Goal: Obtain resource: Download file/media

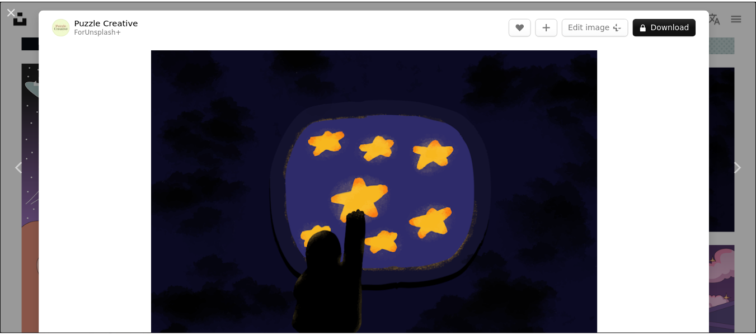
scroll to position [109, 0]
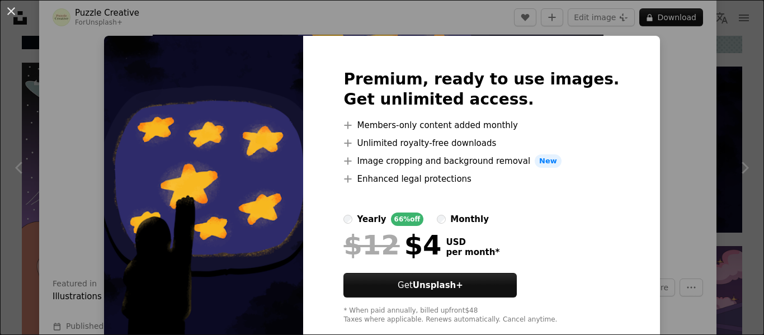
click at [653, 65] on div "An X shape Premium, ready to use images. Get unlimited access. A plus sign Memb…" at bounding box center [382, 167] width 764 height 335
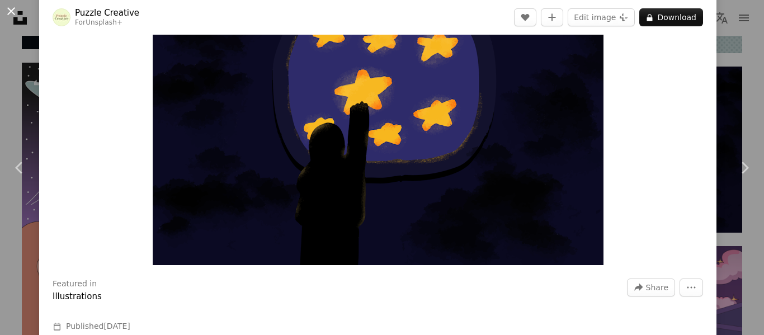
click at [12, 18] on button "An X shape" at bounding box center [10, 10] width 13 height 13
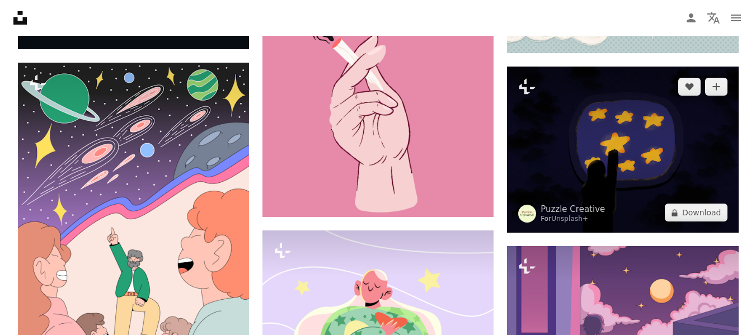
click at [592, 151] on img at bounding box center [622, 150] width 231 height 167
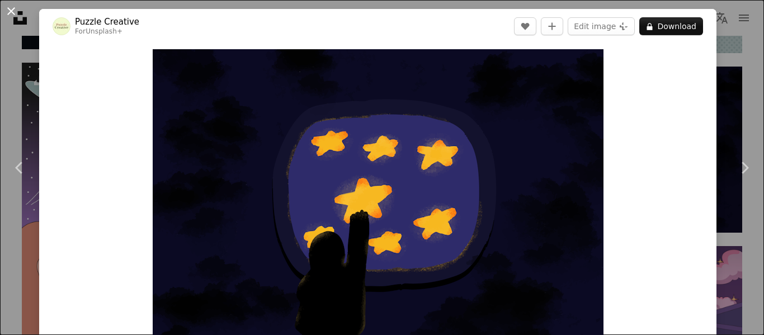
click at [11, 14] on button "An X shape" at bounding box center [10, 10] width 13 height 13
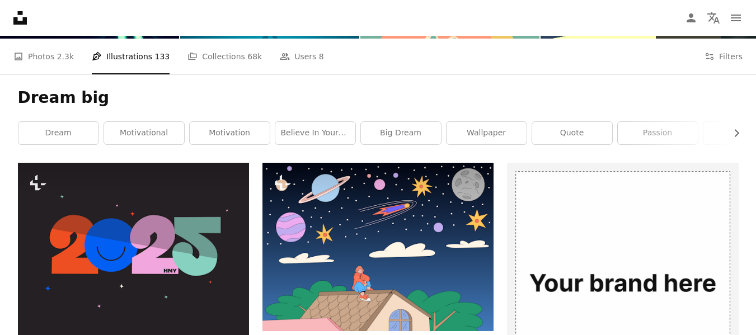
scroll to position [154, 0]
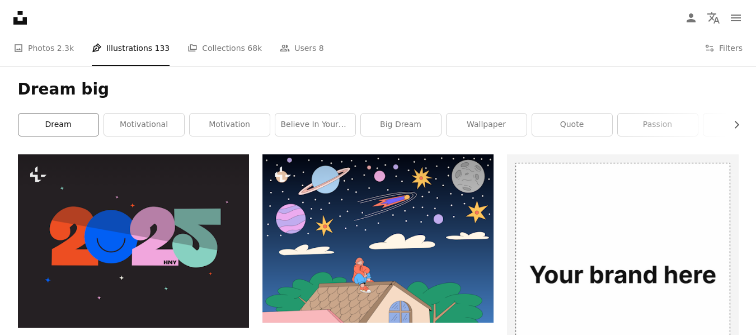
click at [87, 124] on link "dream" at bounding box center [58, 125] width 80 height 22
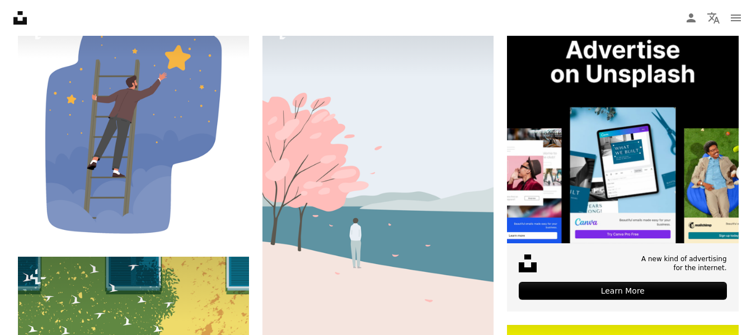
scroll to position [291, 0]
